Goal: Information Seeking & Learning: Learn about a topic

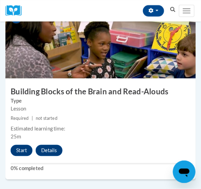
scroll to position [558, 0]
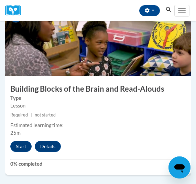
click at [18, 152] on div "3 Building Blocks of the Brain and Read-Alouds Type Lesson Required | not start…" at bounding box center [98, 90] width 186 height 167
click at [17, 146] on button "Start" at bounding box center [20, 146] width 21 height 11
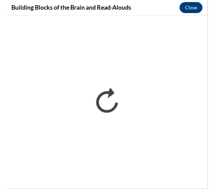
scroll to position [0, 0]
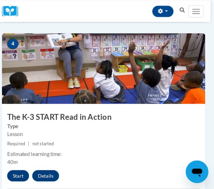
scroll to position [701, 3]
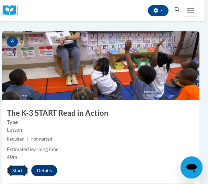
click at [19, 173] on button "Start" at bounding box center [17, 170] width 21 height 11
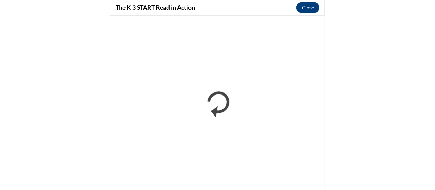
scroll to position [541, 0]
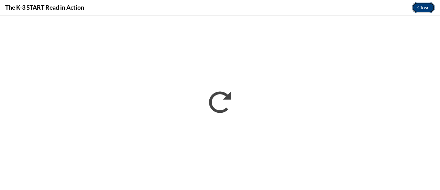
click at [208, 5] on button "Close" at bounding box center [423, 7] width 23 height 11
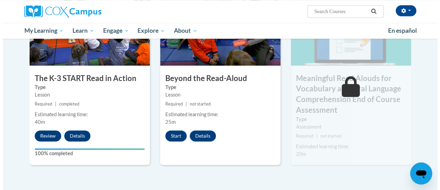
scroll to position [393, 0]
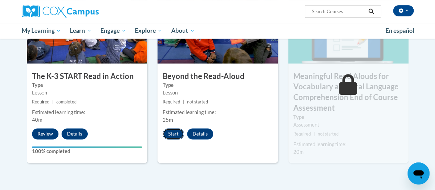
click at [171, 134] on button "Start" at bounding box center [173, 133] width 21 height 11
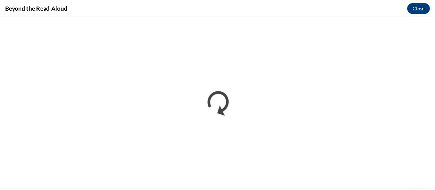
scroll to position [0, 0]
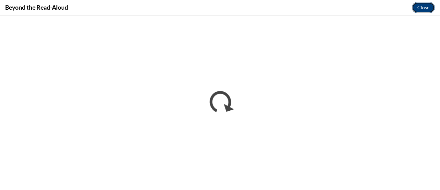
click at [208, 3] on button "Close" at bounding box center [423, 7] width 23 height 11
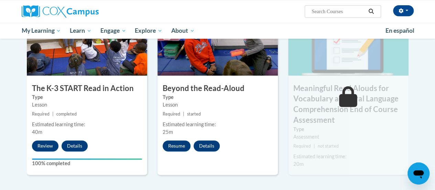
scroll to position [381, 0]
